Goal: Information Seeking & Learning: Learn about a topic

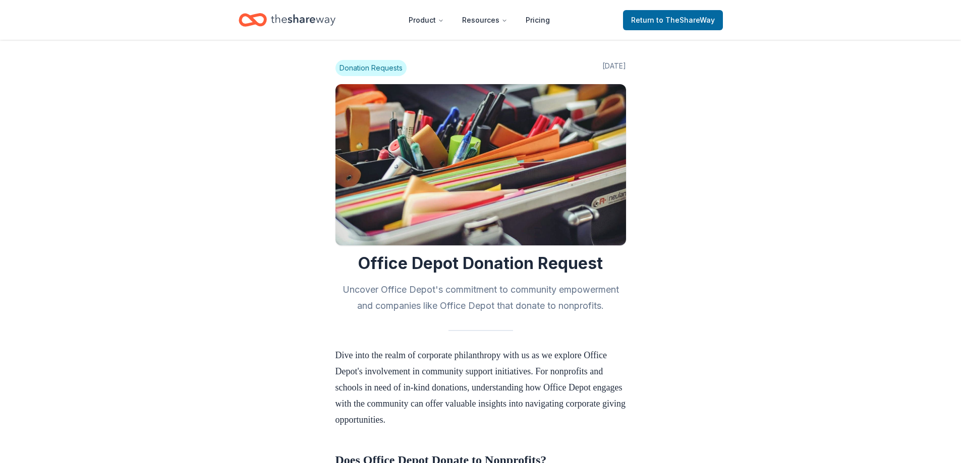
scroll to position [706, 0]
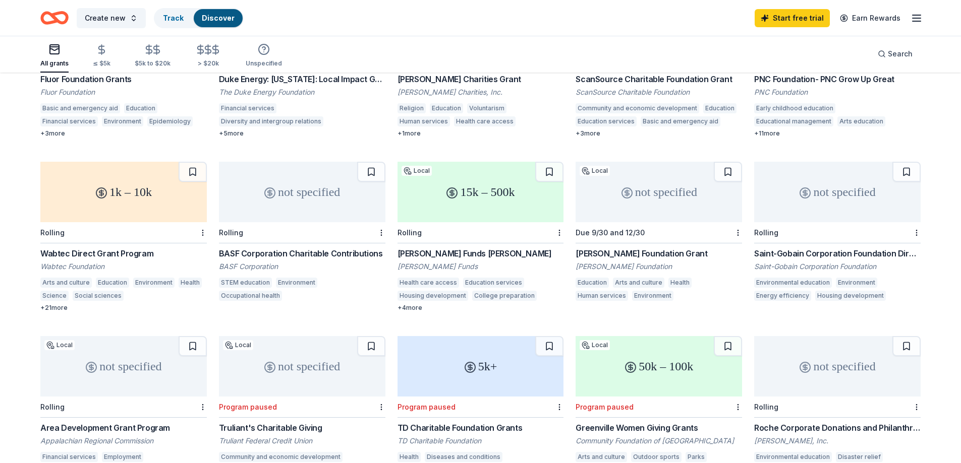
scroll to position [151, 0]
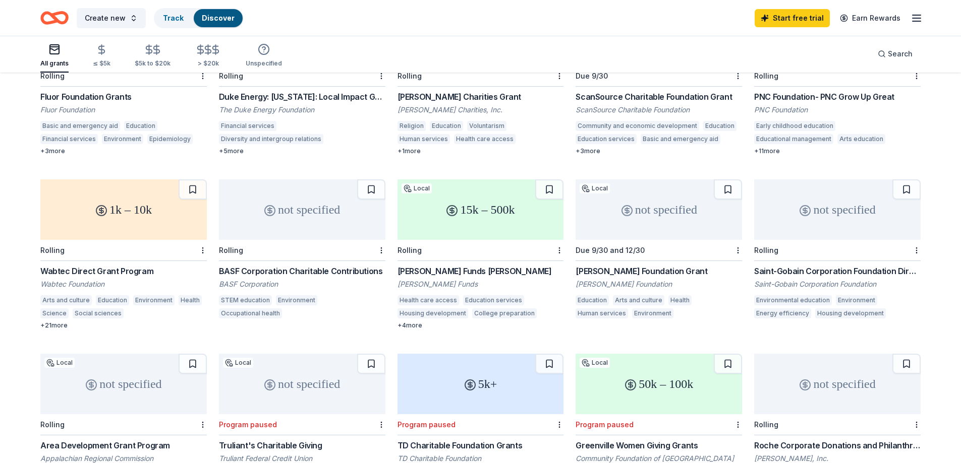
click at [137, 199] on div "1k – 10k" at bounding box center [123, 210] width 166 height 61
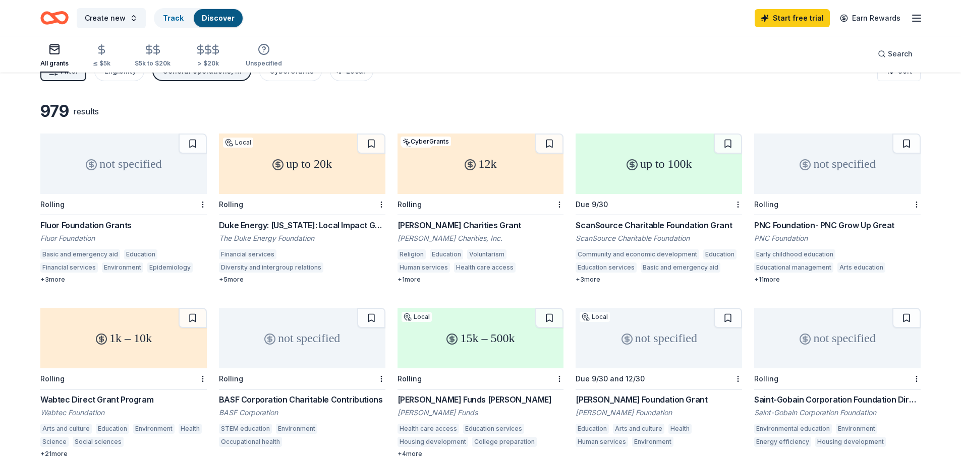
scroll to position [0, 0]
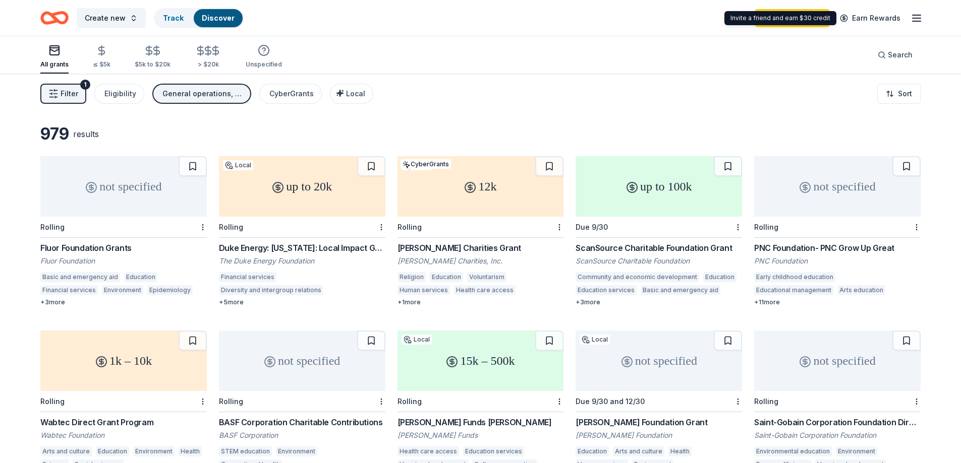
click at [923, 16] on div "Create new Track Discover Start free trial Earn Rewards" at bounding box center [480, 18] width 961 height 36
click at [919, 17] on icon "button" at bounding box center [916, 18] width 12 height 12
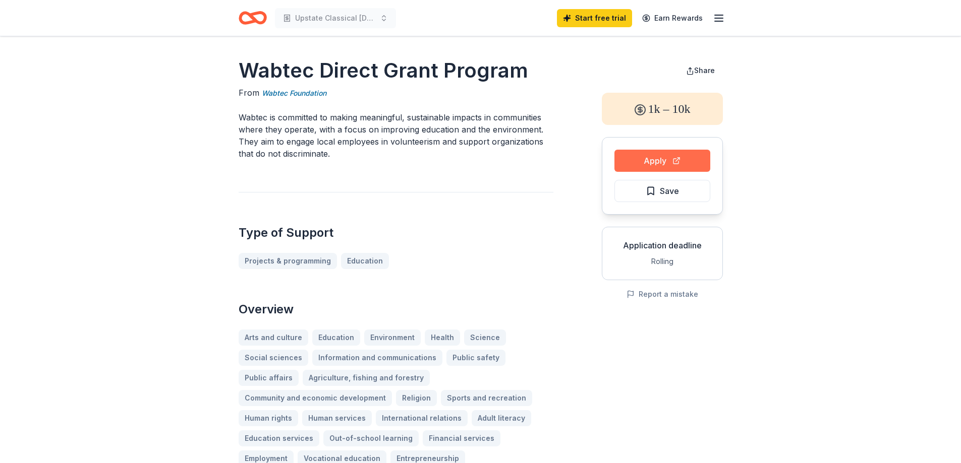
click at [664, 159] on button "Apply" at bounding box center [662, 161] width 96 height 22
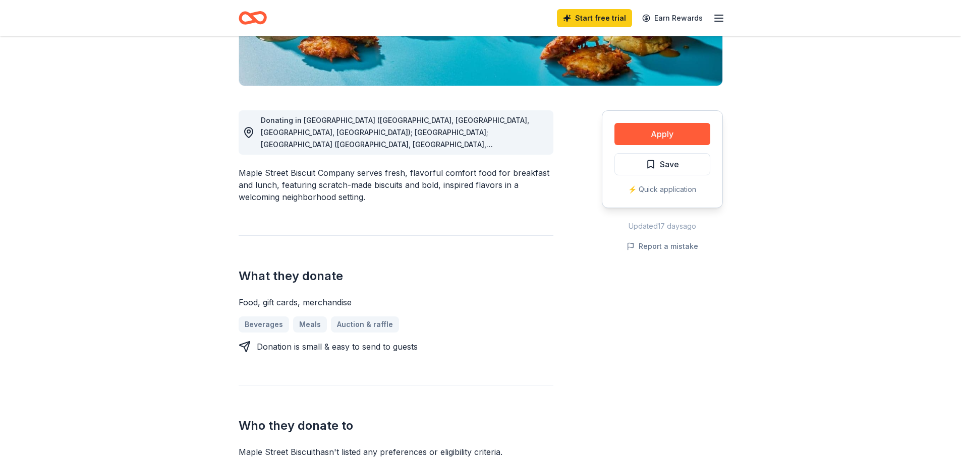
scroll to position [252, 0]
